Goal: Use online tool/utility: Utilize a website feature to perform a specific function

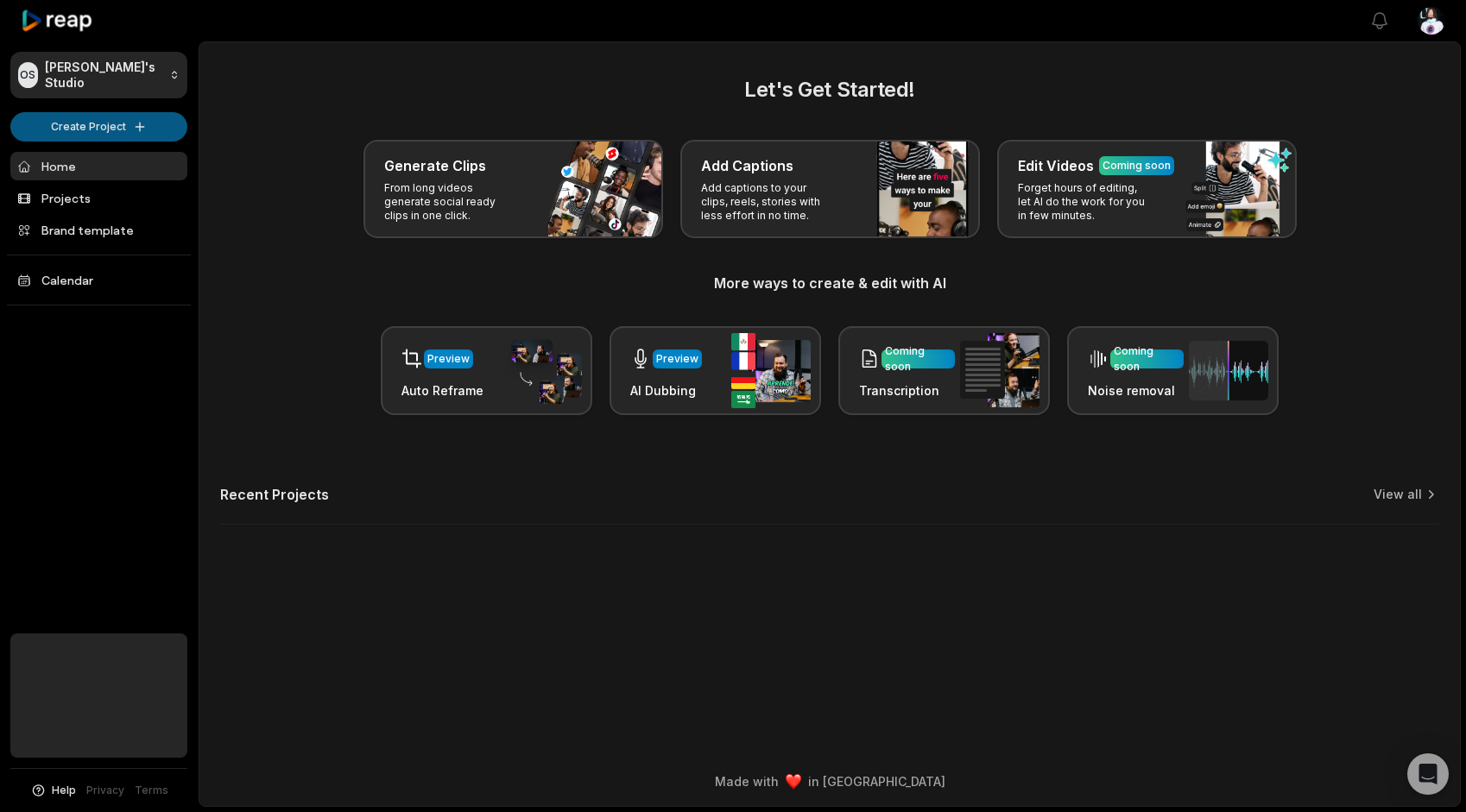
click at [126, 127] on html "OS Omari's Studio Create Project Home Projects Brand template Calendar Help Pri…" at bounding box center [733, 406] width 1466 height 812
click at [116, 155] on link "Create Clips" at bounding box center [98, 162] width 169 height 29
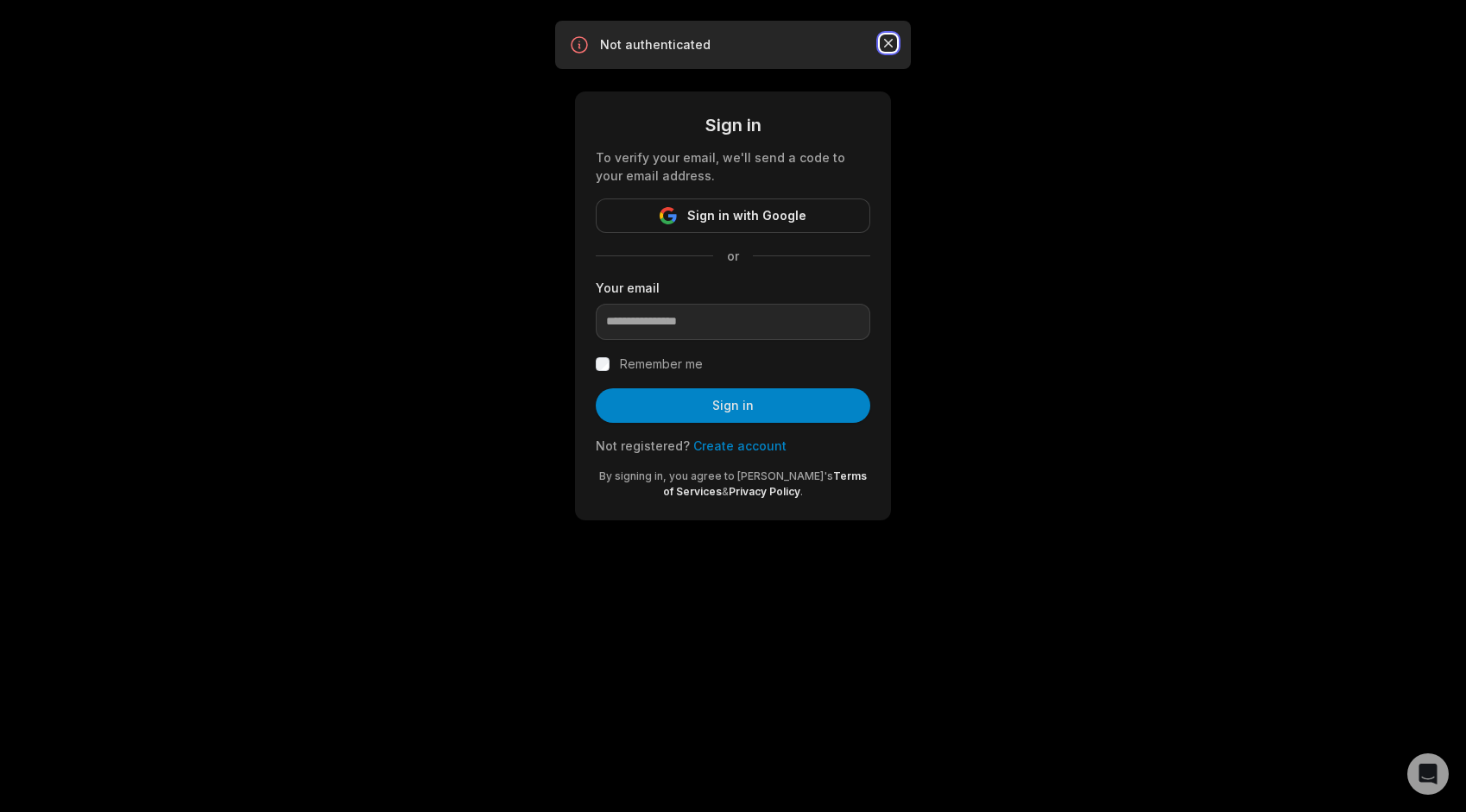
click at [885, 41] on icon "button" at bounding box center [889, 44] width 9 height 9
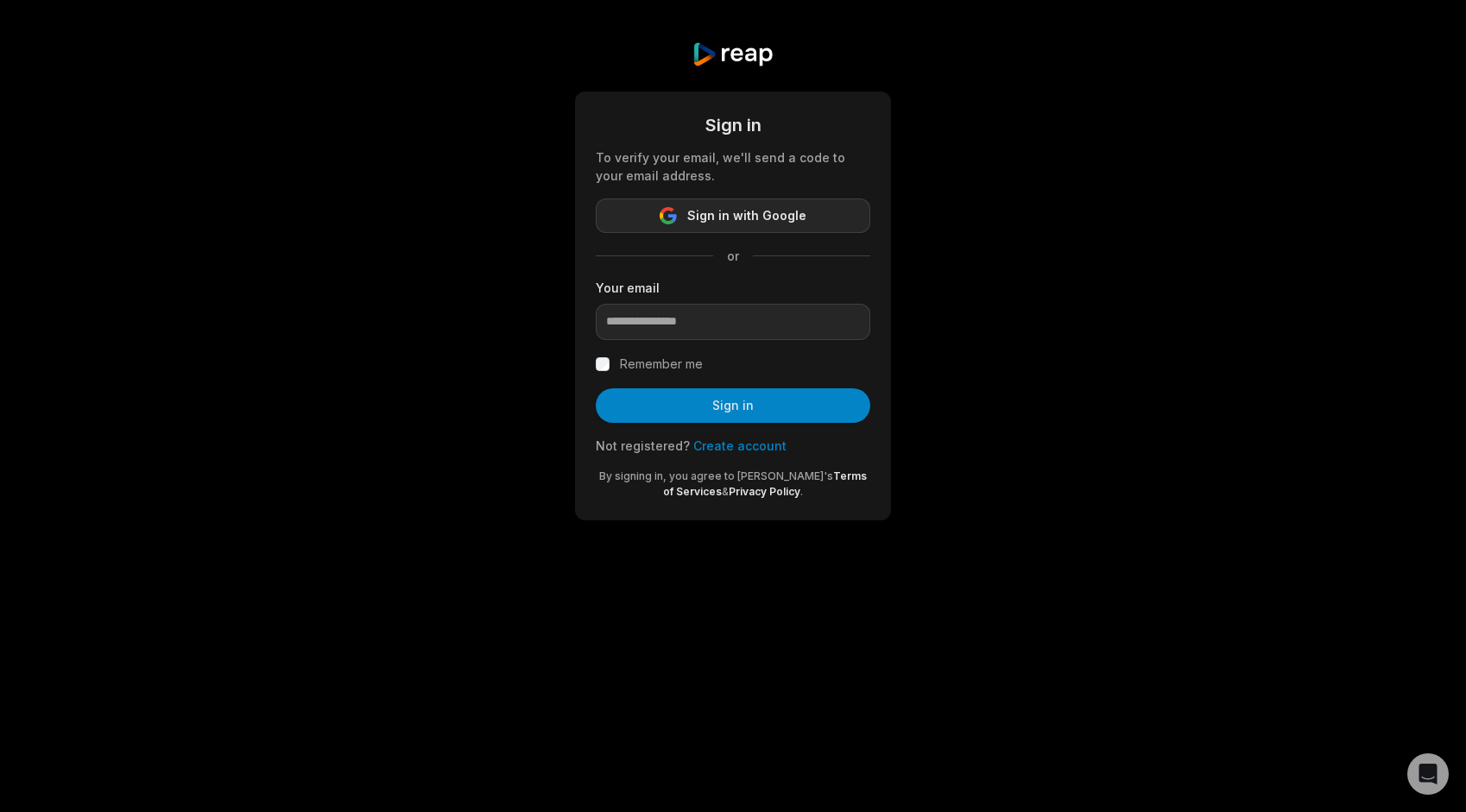
click at [786, 223] on span "Sign in with Google" at bounding box center [747, 215] width 119 height 21
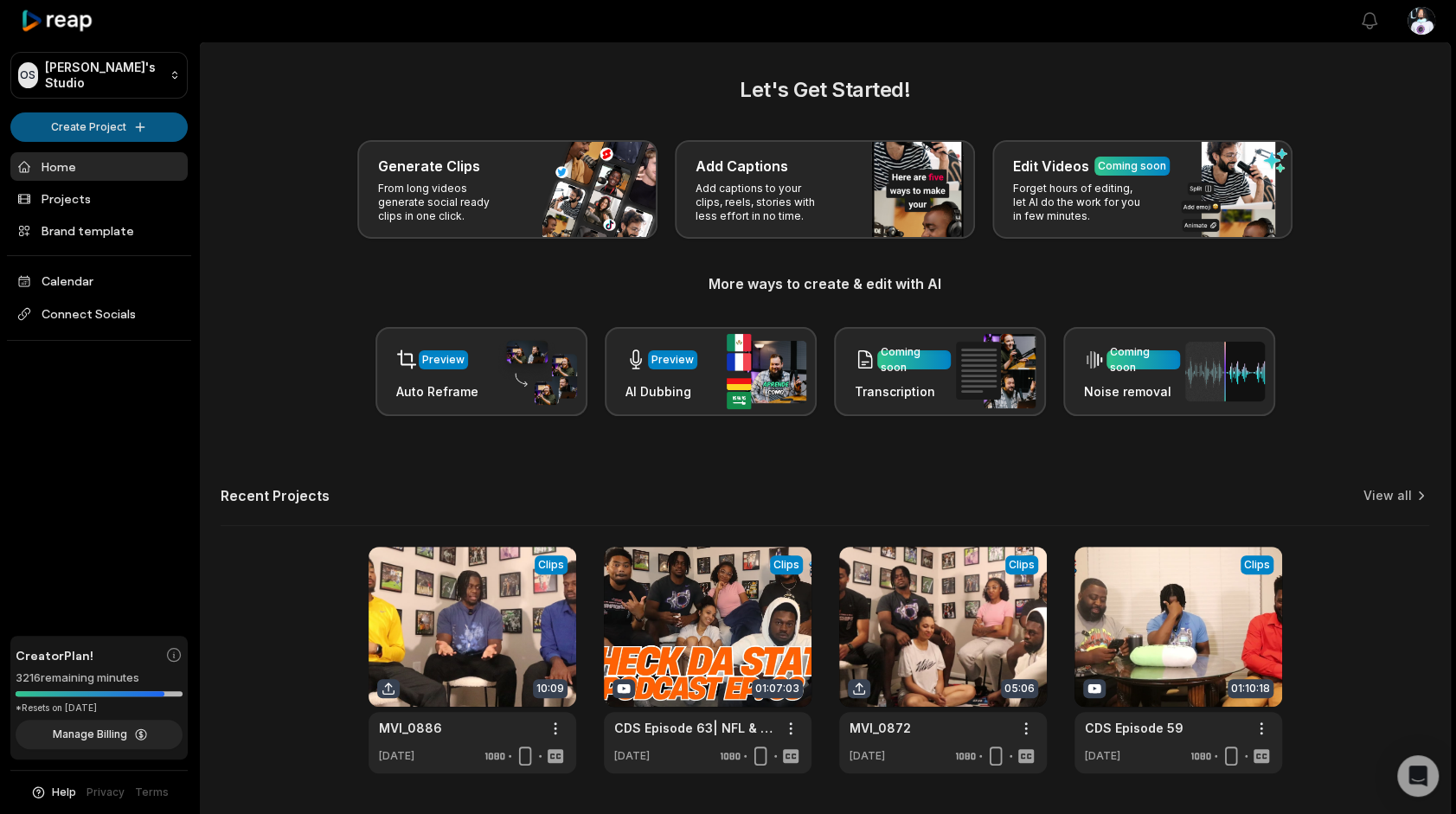
click at [135, 135] on html "OS [PERSON_NAME]'s Studio Create Project Home Projects Brand template Calendar …" at bounding box center [728, 407] width 1456 height 814
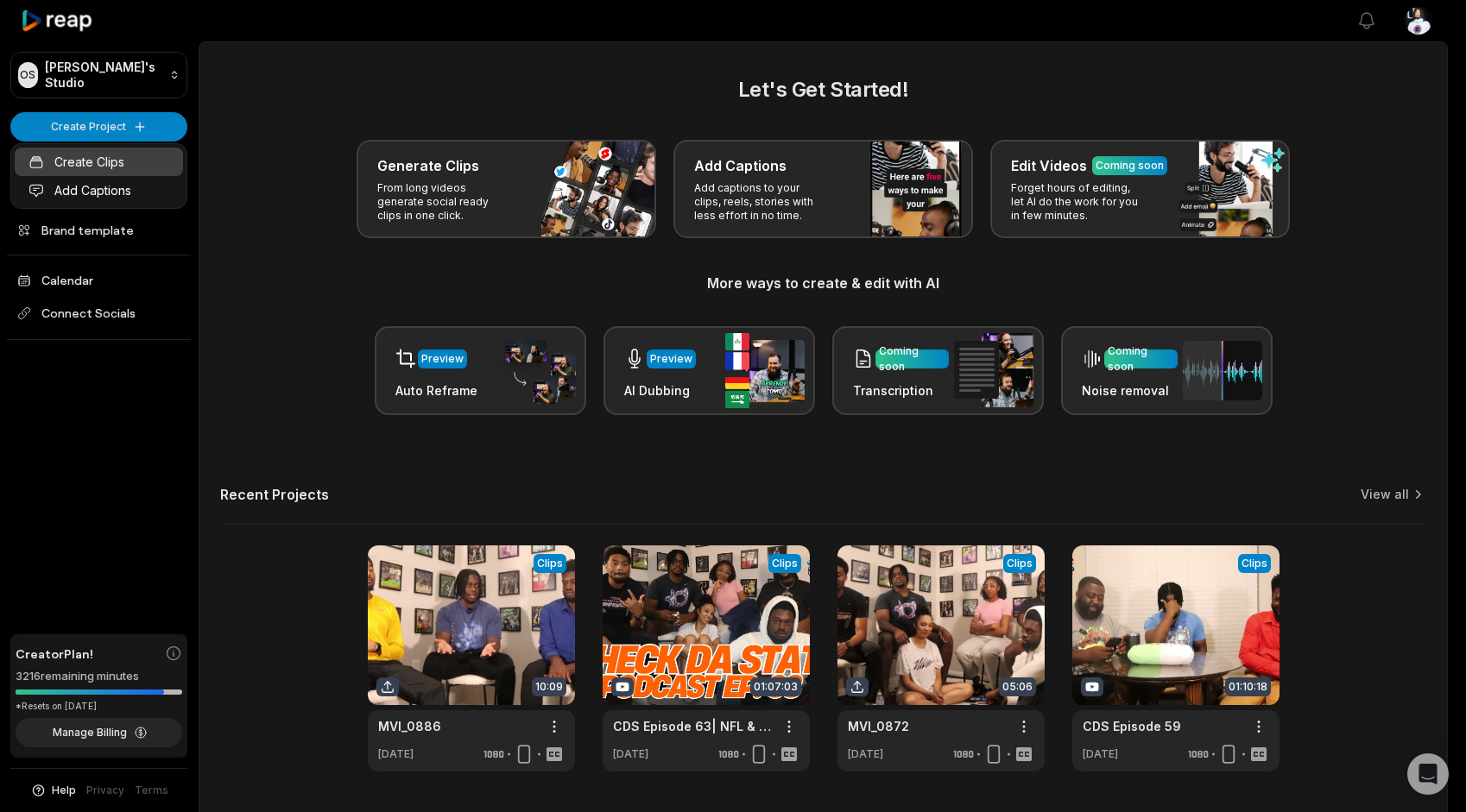
click at [138, 157] on link "Create Clips" at bounding box center [98, 162] width 169 height 29
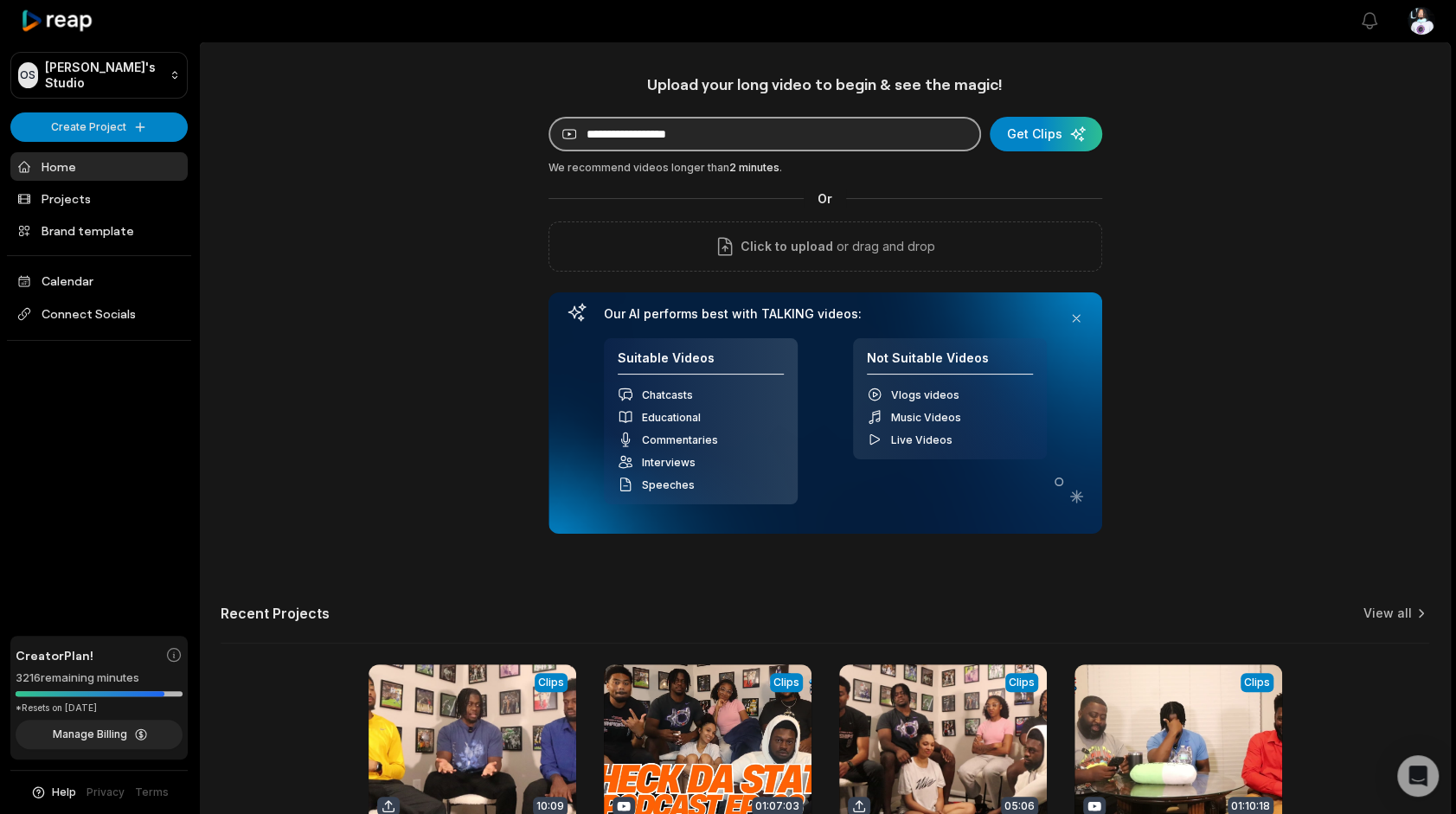
click at [647, 132] on input at bounding box center [765, 134] width 432 height 35
paste input "**********"
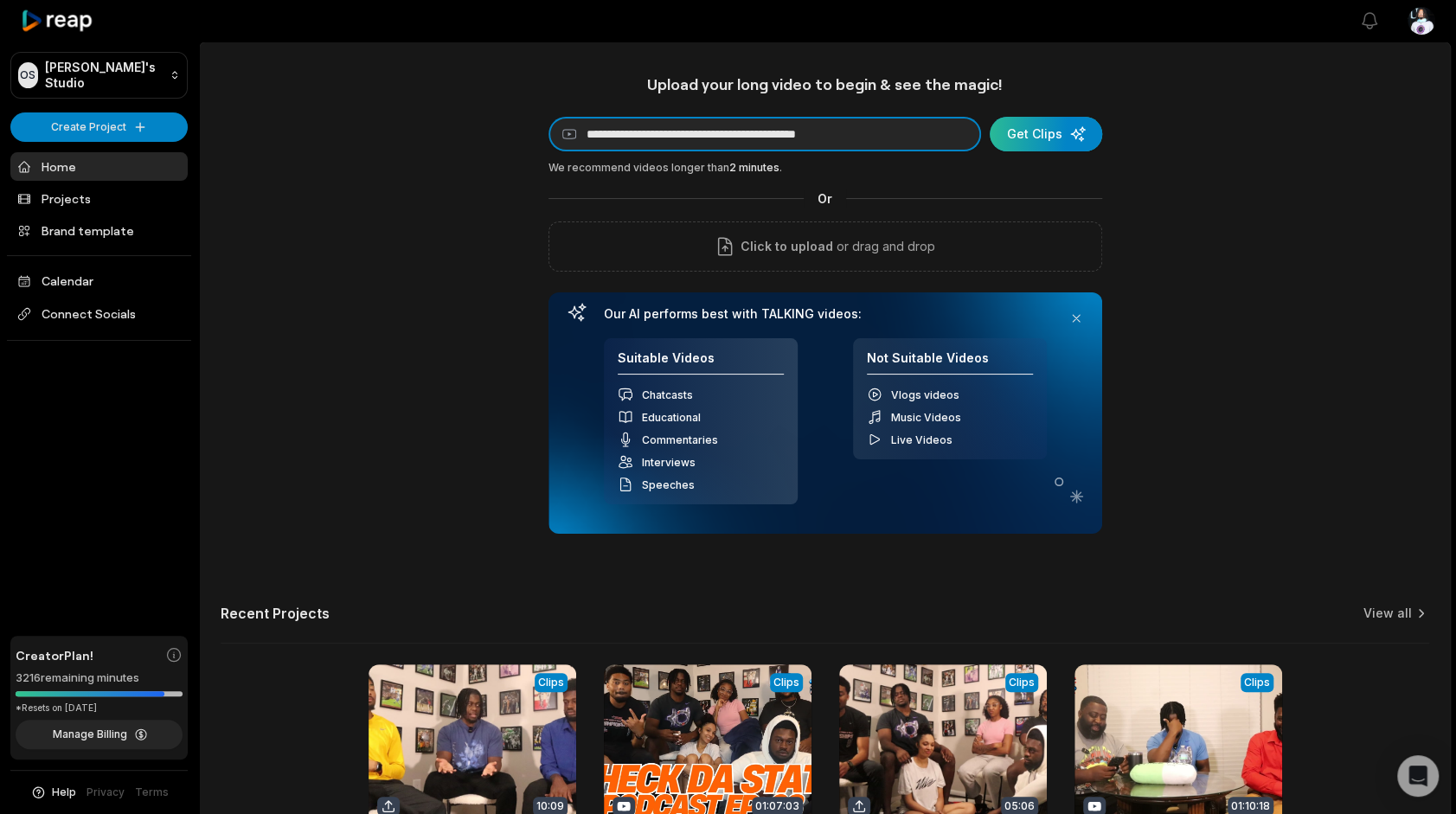
type input "**********"
click at [1083, 127] on div "submit" at bounding box center [1046, 134] width 113 height 35
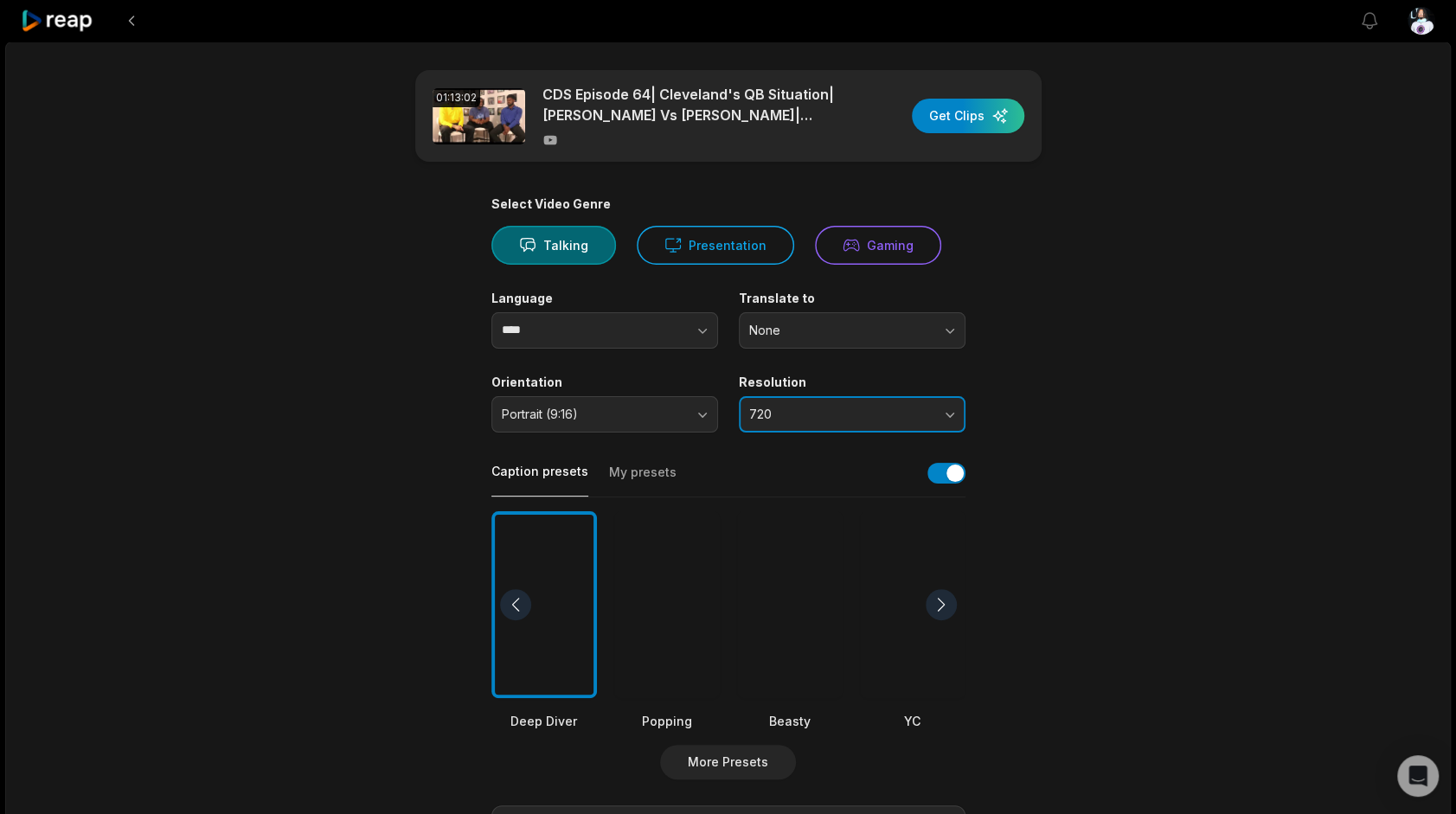
click at [855, 424] on button "720" at bounding box center [852, 414] width 227 height 37
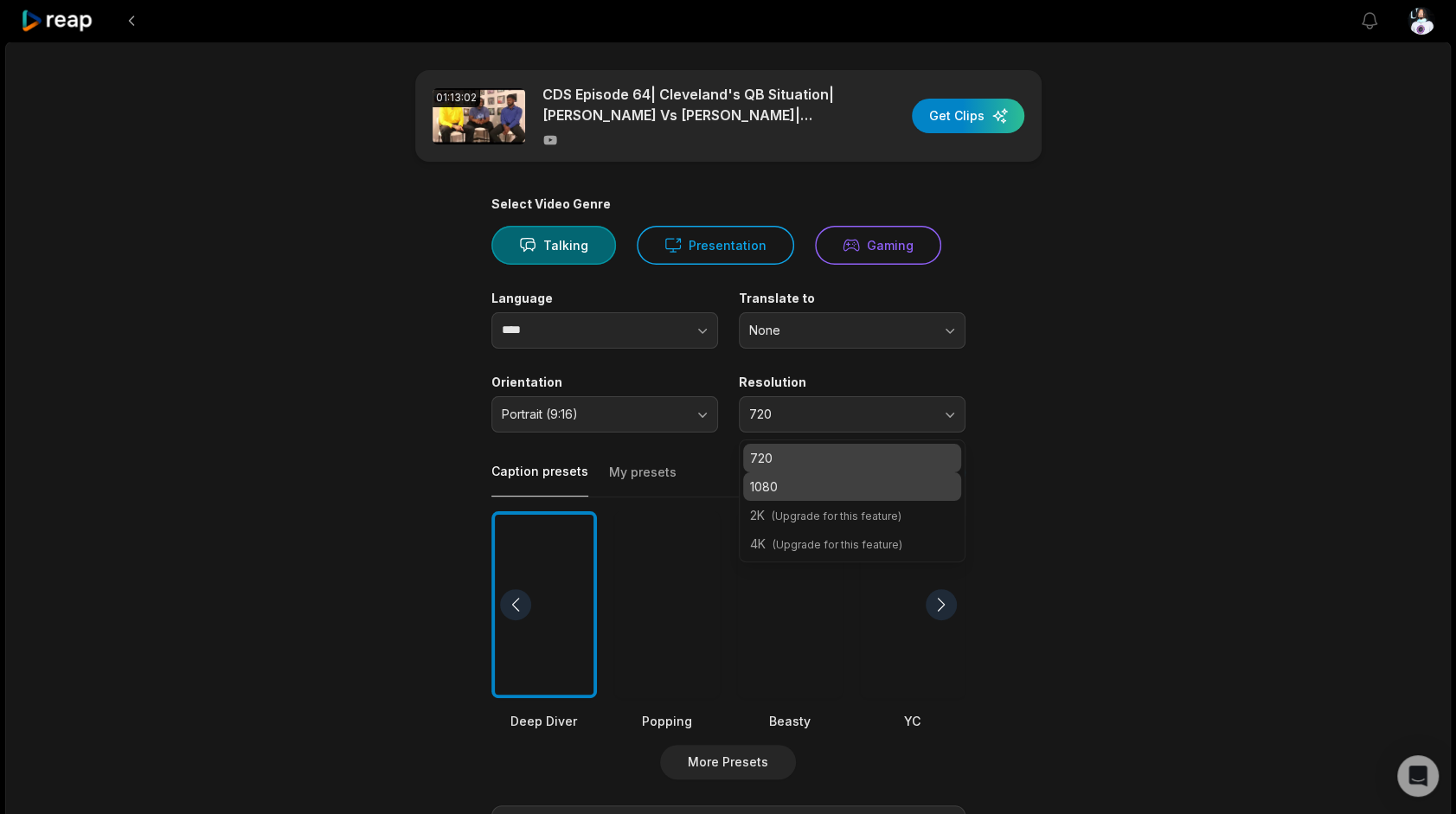
click at [799, 486] on p "1080" at bounding box center [851, 486] width 205 height 18
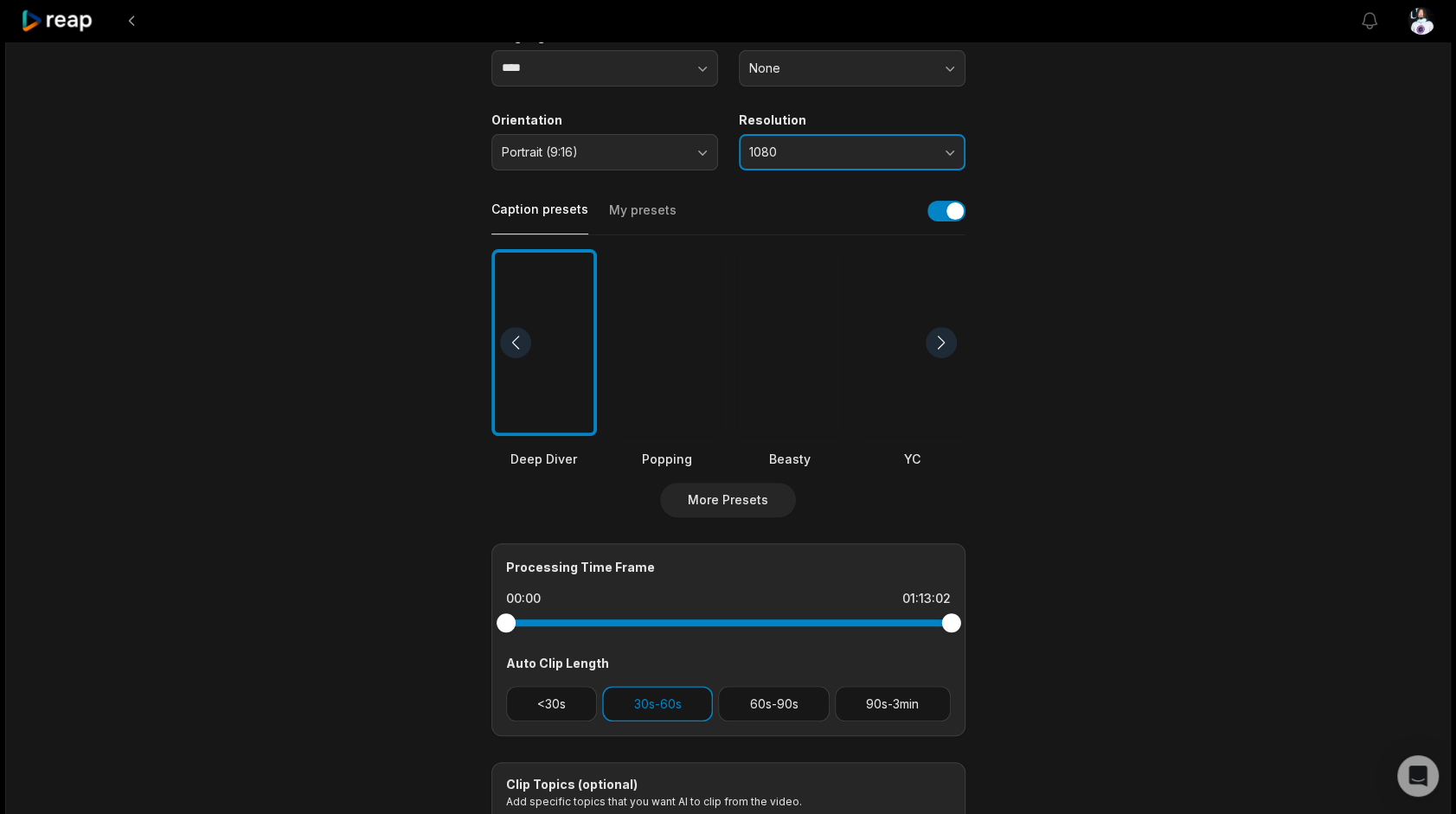
scroll to position [267, 0]
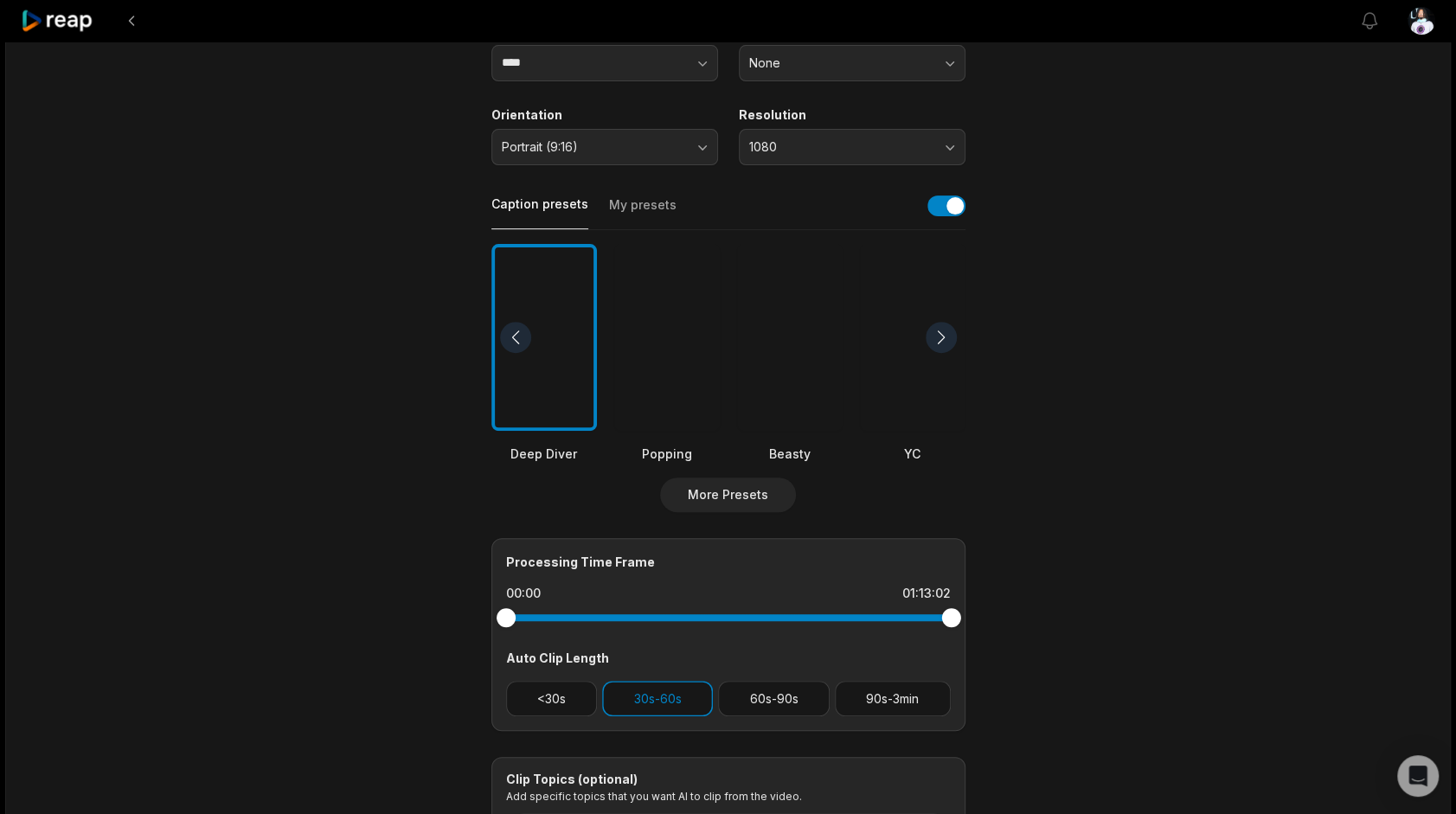
click at [715, 355] on div at bounding box center [666, 338] width 105 height 188
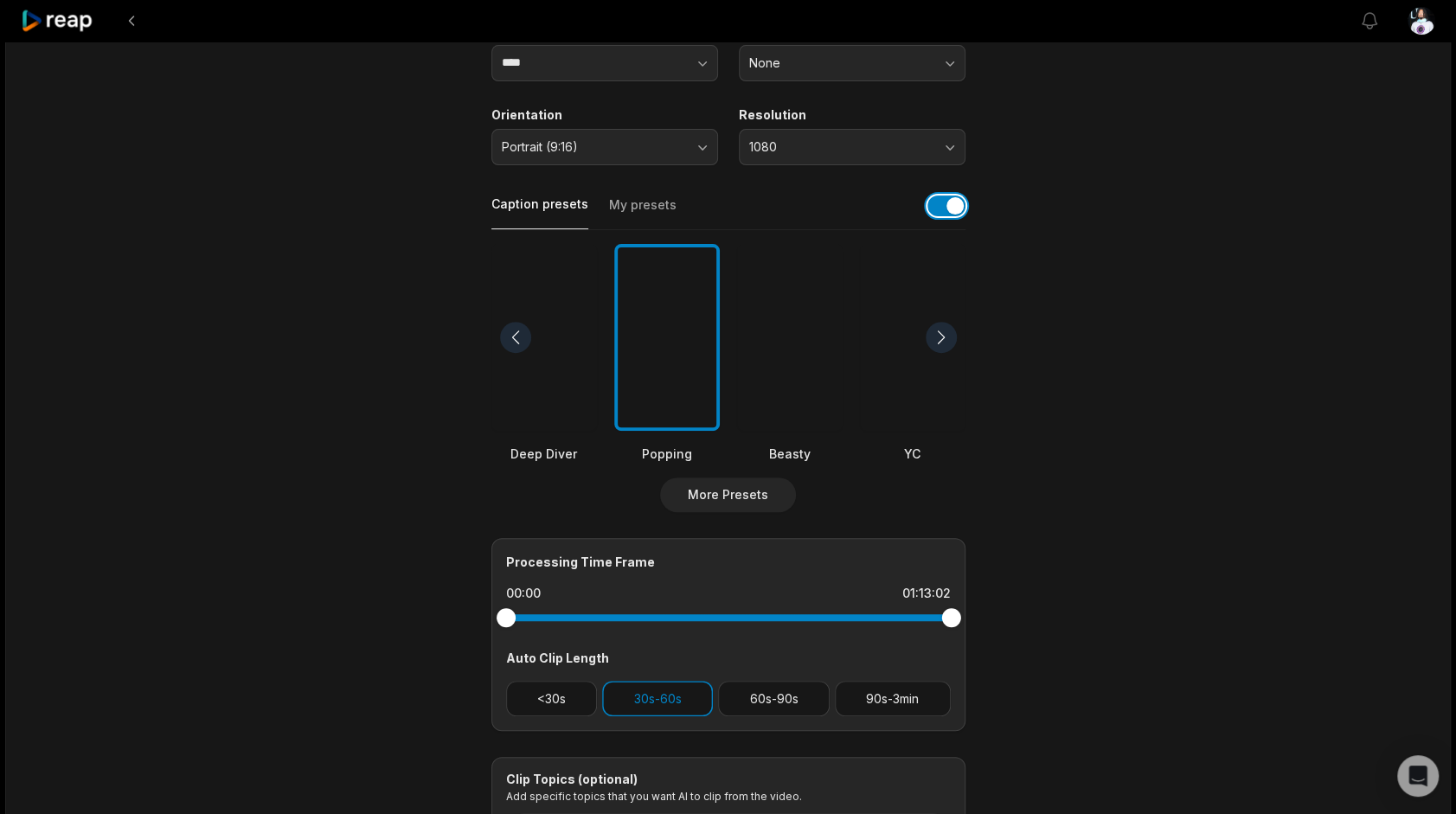
click at [946, 205] on button "button" at bounding box center [946, 206] width 38 height 21
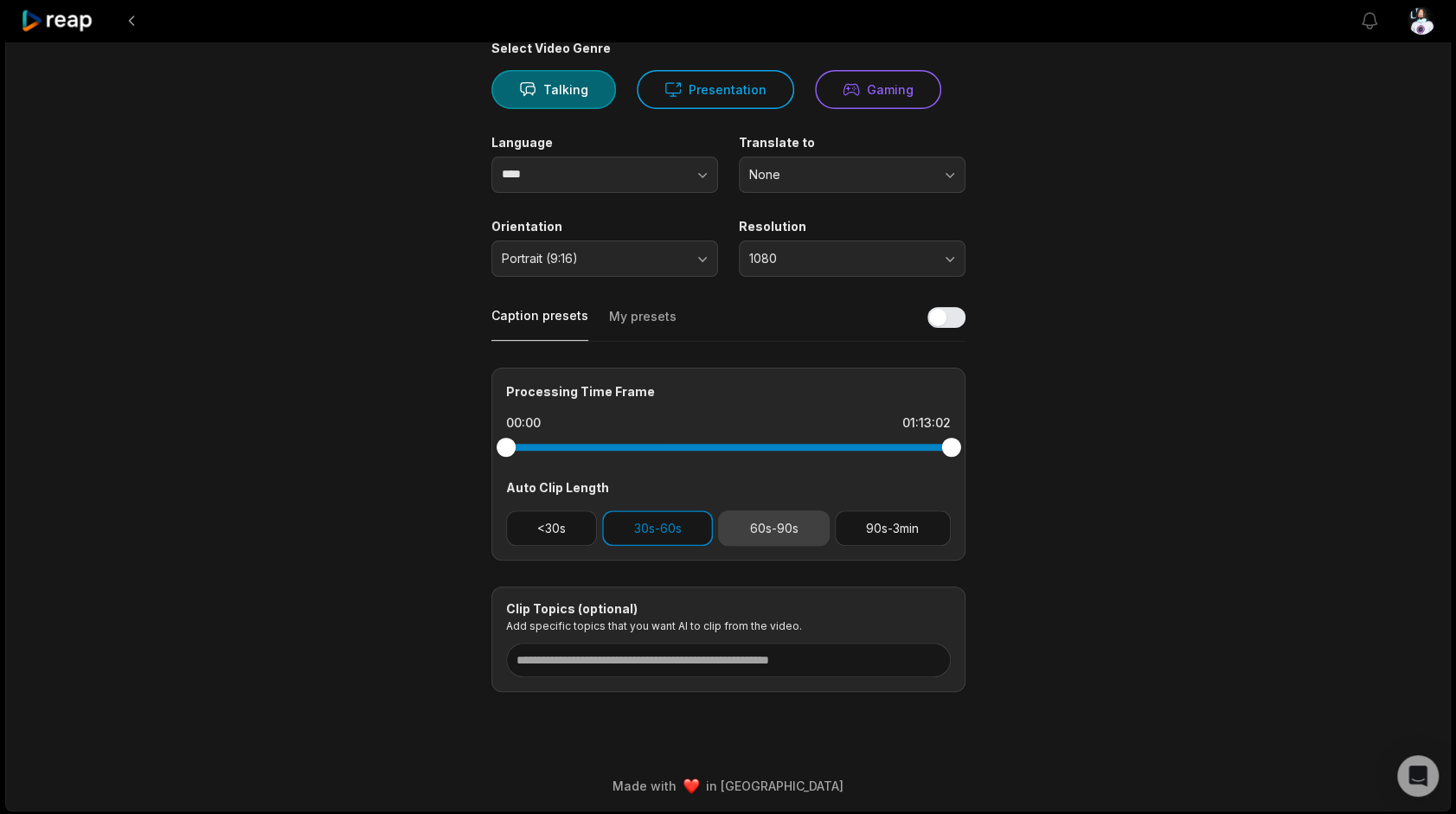
click at [804, 514] on button "60s-90s" at bounding box center [774, 528] width 112 height 36
click at [683, 537] on button "30s-60s" at bounding box center [657, 528] width 111 height 36
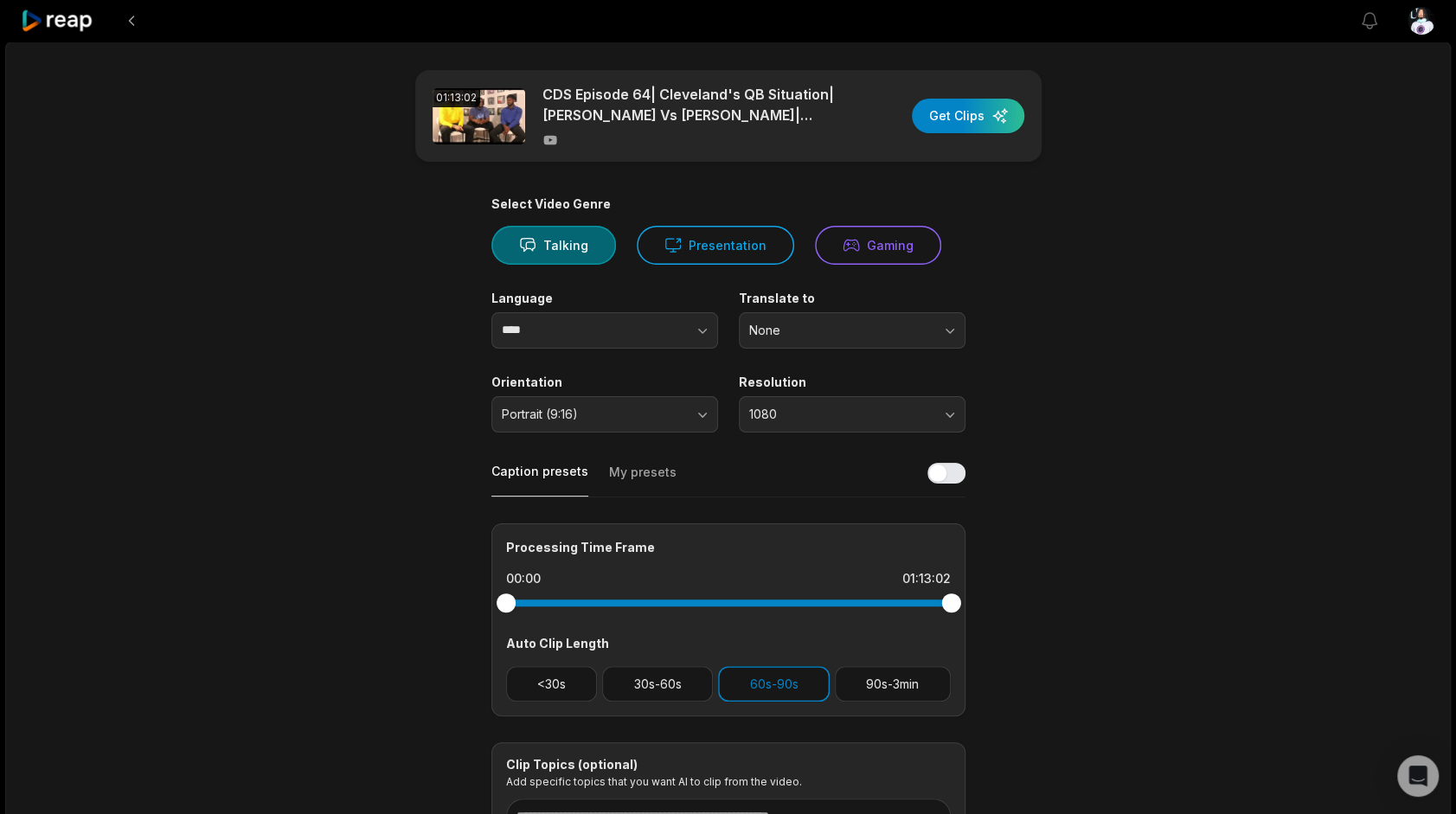
scroll to position [0, 0]
click at [979, 120] on div "button" at bounding box center [968, 115] width 113 height 35
